Goal: Task Accomplishment & Management: Use online tool/utility

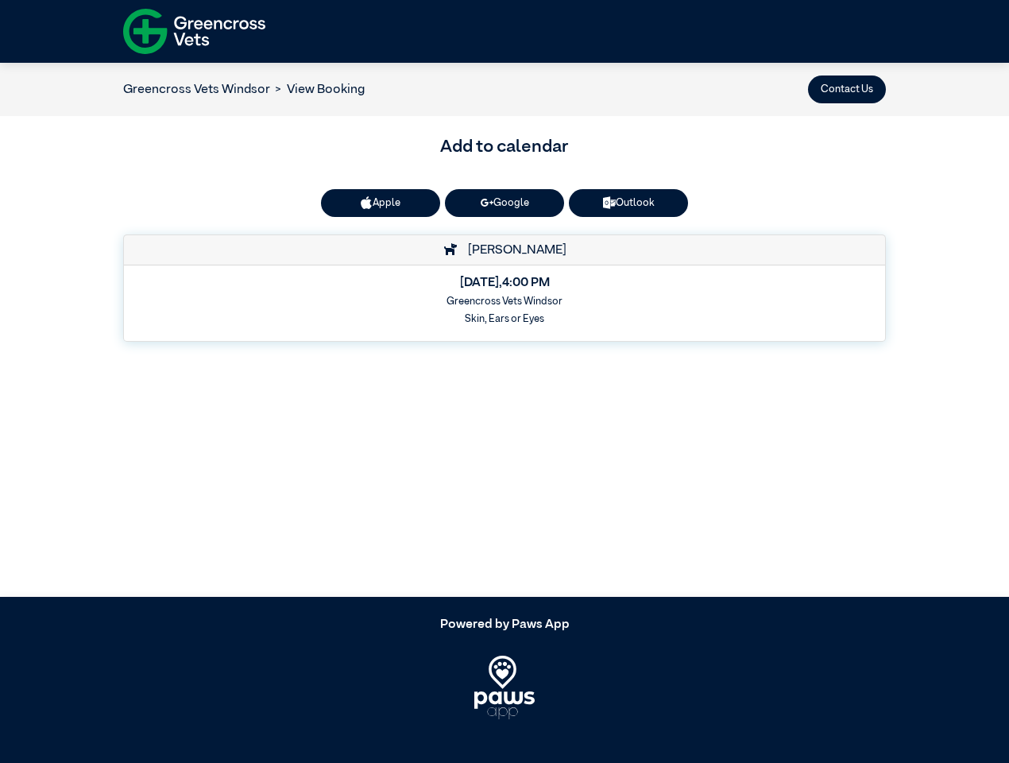
click at [847, 89] on button "Contact Us" at bounding box center [847, 90] width 78 height 28
click at [381, 203] on button "Apple" at bounding box center [380, 203] width 119 height 28
